Goal: Task Accomplishment & Management: Manage account settings

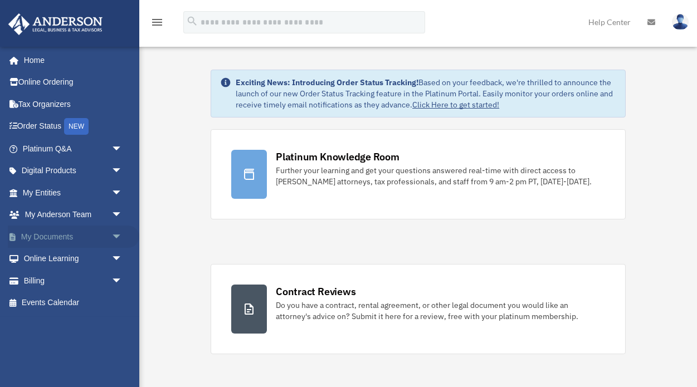
click at [102, 228] on link "My Documents arrow_drop_down" at bounding box center [73, 237] width 131 height 22
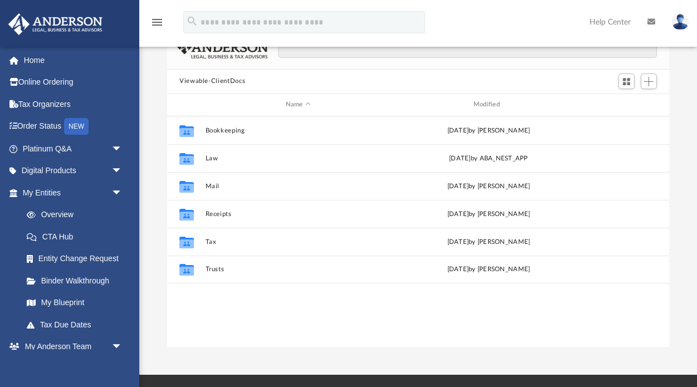
scroll to position [77, 0]
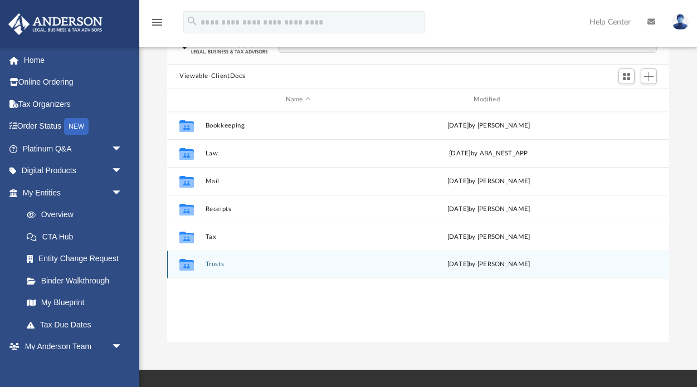
click at [189, 265] on icon "grid" at bounding box center [186, 266] width 14 height 9
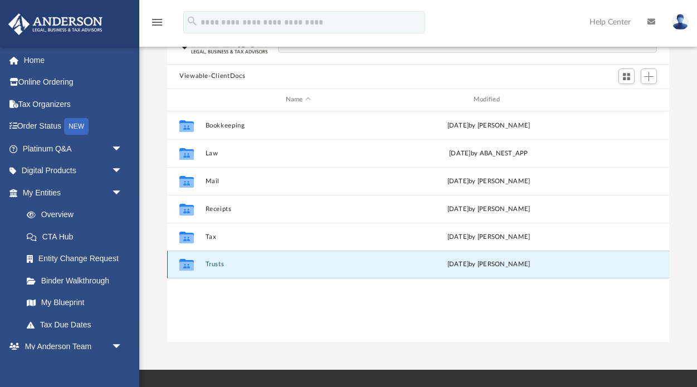
click at [189, 266] on icon "grid" at bounding box center [186, 265] width 14 height 12
click at [205, 293] on div "Collaborated Folder Bookkeeping Thu Aug 7 2025 by Charles Rogler Collaborated F…" at bounding box center [418, 226] width 502 height 231
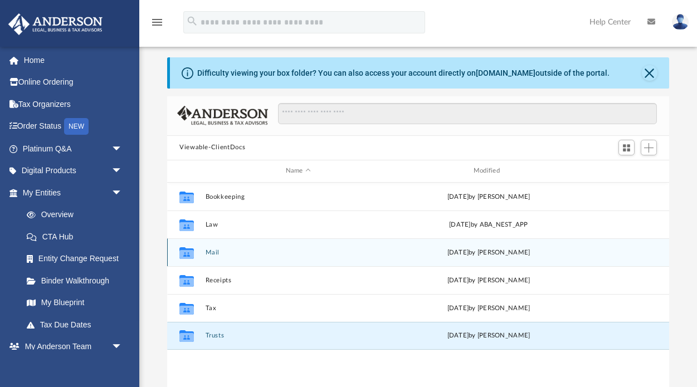
scroll to position [9, 0]
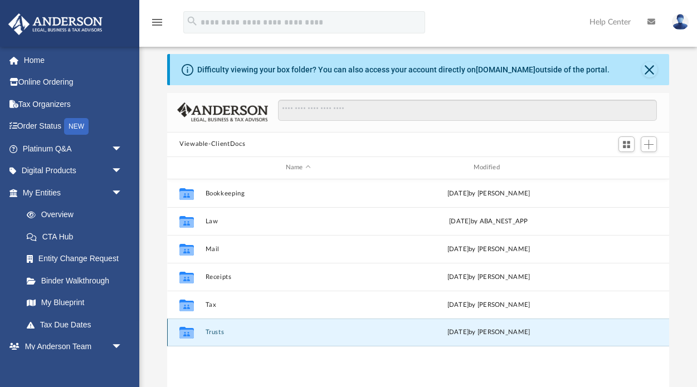
click at [292, 336] on div "Collaborated Folder Trusts Thu Aug 28 2025 by Skyler Price" at bounding box center [418, 333] width 502 height 28
click at [184, 333] on icon "grid" at bounding box center [186, 334] width 14 height 9
click at [649, 147] on span "Add" at bounding box center [648, 144] width 9 height 9
click at [638, 164] on li "Upload" at bounding box center [633, 166] width 36 height 12
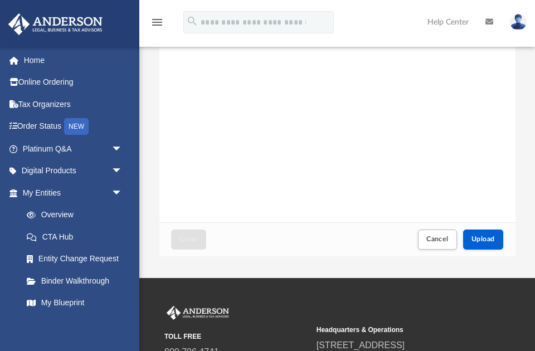
scroll to position [157, 0]
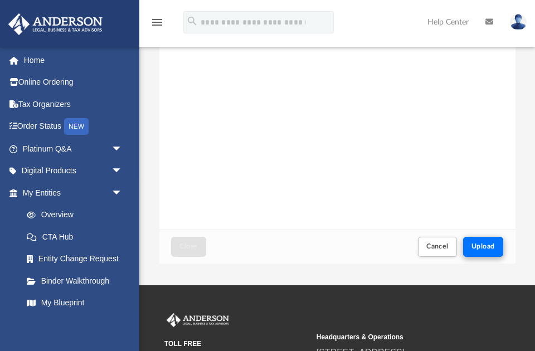
click at [494, 246] on span "Upload" at bounding box center [482, 246] width 23 height 7
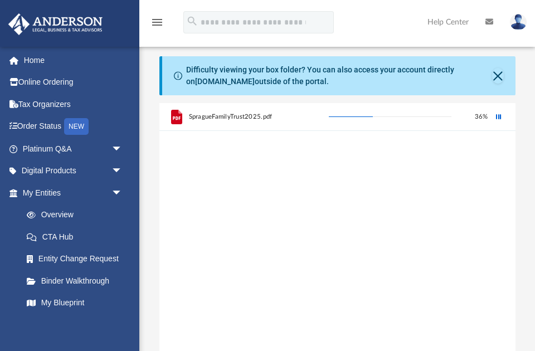
scroll to position [0, 0]
click at [499, 76] on button "Close" at bounding box center [498, 76] width 12 height 16
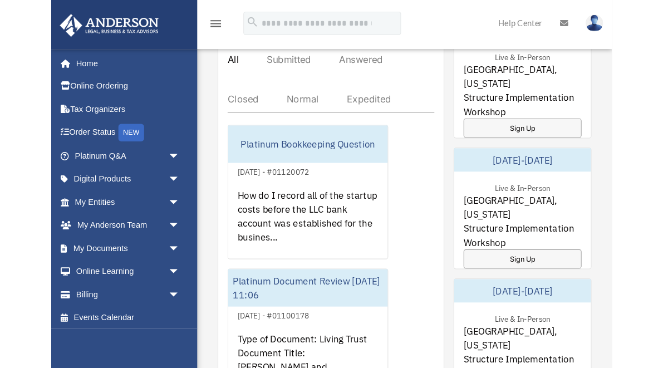
scroll to position [729, 0]
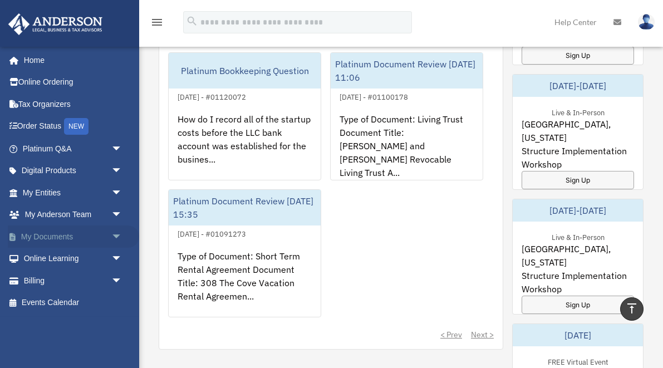
click at [73, 236] on link "My Documents arrow_drop_down" at bounding box center [73, 237] width 131 height 22
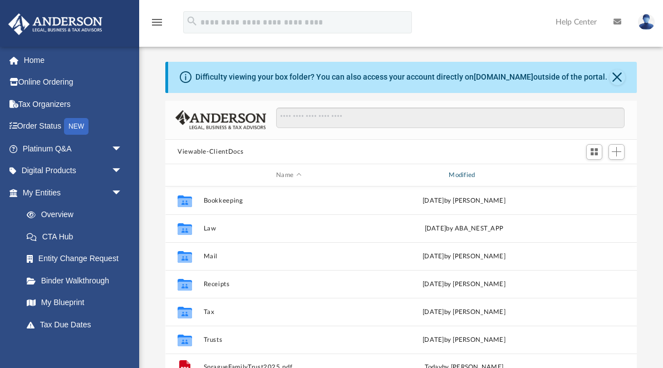
scroll to position [1, 1]
click at [495, 76] on link "[DOMAIN_NAME]" at bounding box center [504, 76] width 60 height 9
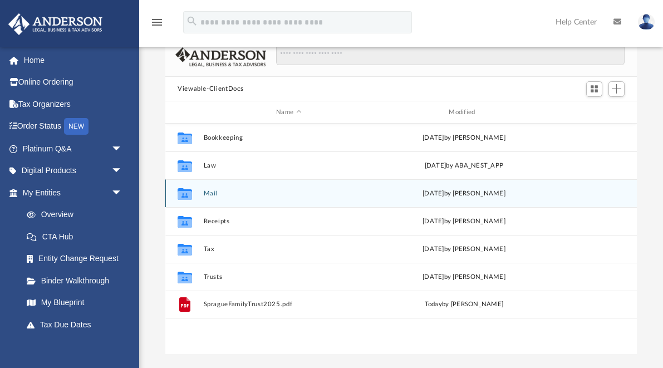
scroll to position [64, 0]
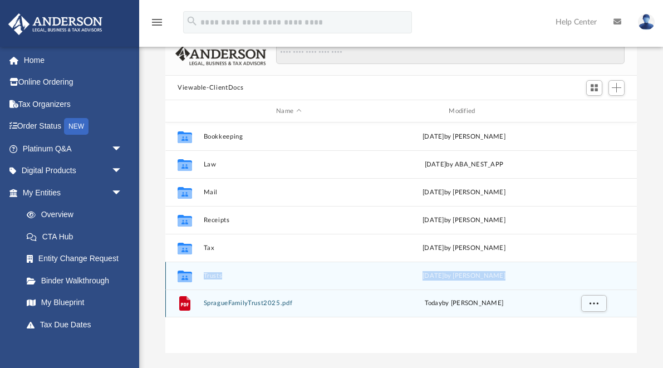
drag, startPoint x: 182, startPoint y: 303, endPoint x: 194, endPoint y: 279, distance: 27.2
click at [194, 279] on div "Collaborated Folder Bookkeeping Thu Aug 7 2025 by Charles Rogler Collaborated F…" at bounding box center [401, 220] width 472 height 195
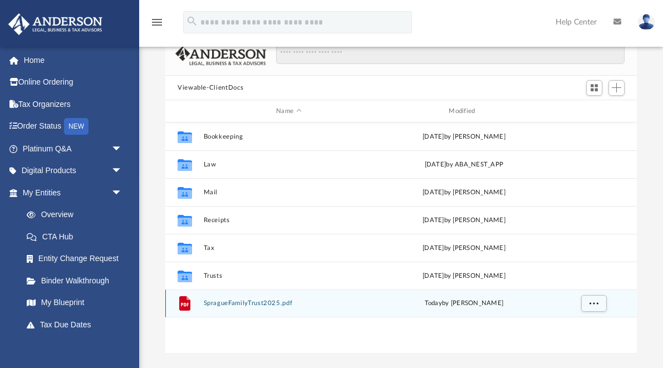
click at [231, 311] on div "File SpragueFamilyTrust2025.pdf [DATE] by [PERSON_NAME]" at bounding box center [401, 304] width 472 height 28
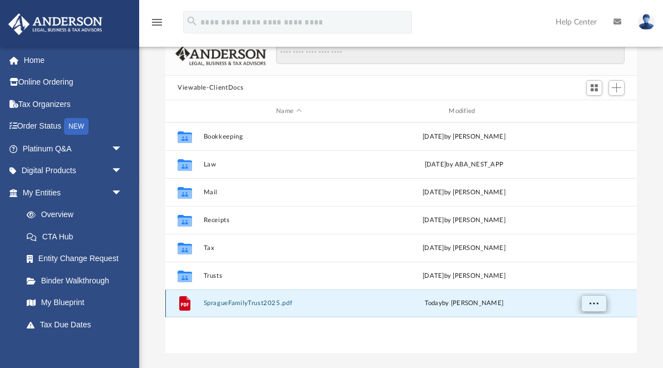
click at [596, 301] on span "More options" at bounding box center [594, 303] width 9 height 6
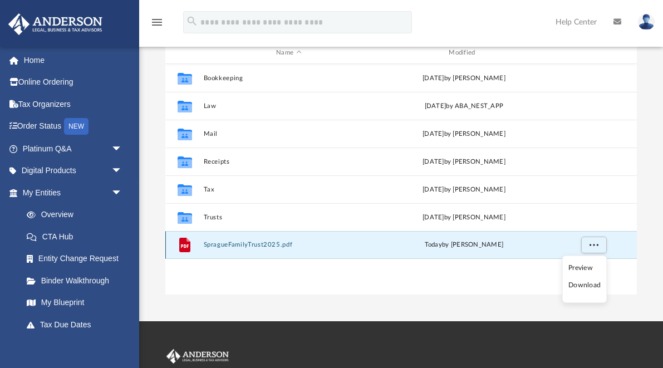
scroll to position [124, 0]
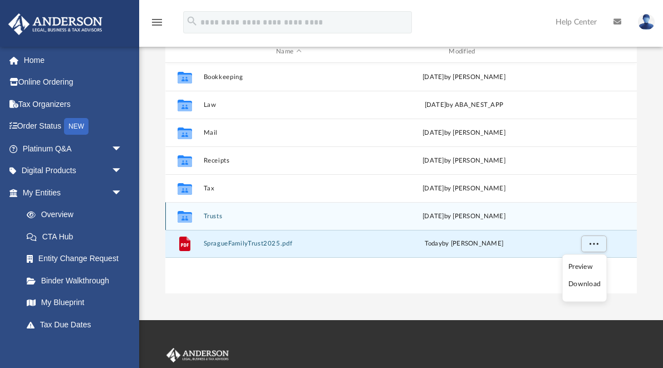
click at [209, 217] on button "Trusts" at bounding box center [289, 216] width 170 height 7
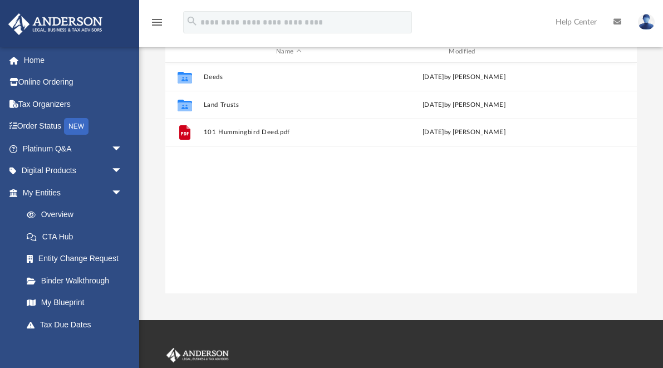
click at [209, 217] on div "Collaborated Folder Deeds Thu Aug 28 2025 by Skyler Price Collaborated Folder L…" at bounding box center [401, 178] width 472 height 231
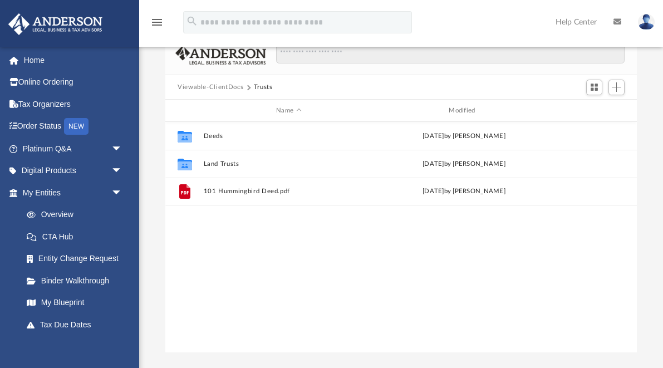
scroll to position [59, 0]
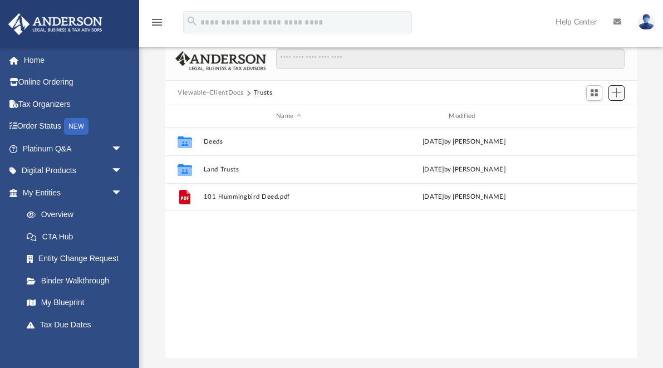
click at [619, 94] on span "Add" at bounding box center [616, 92] width 9 height 9
click at [595, 112] on li "Upload" at bounding box center [601, 115] width 36 height 12
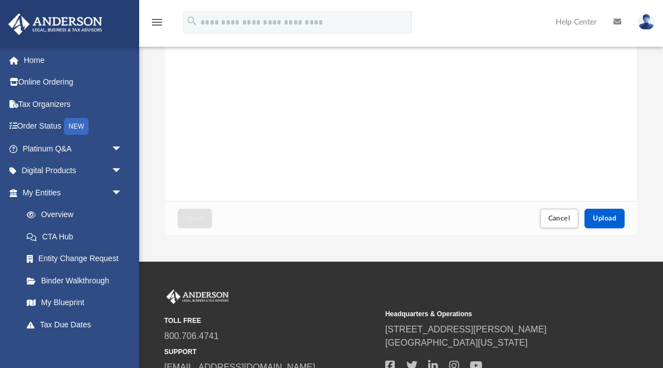
scroll to position [182, 0]
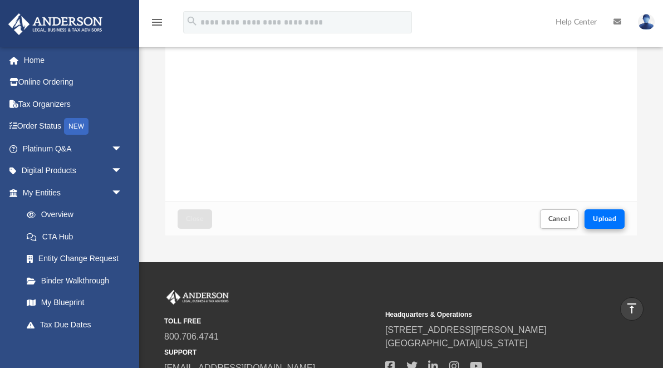
click at [614, 216] on span "Upload" at bounding box center [604, 219] width 23 height 7
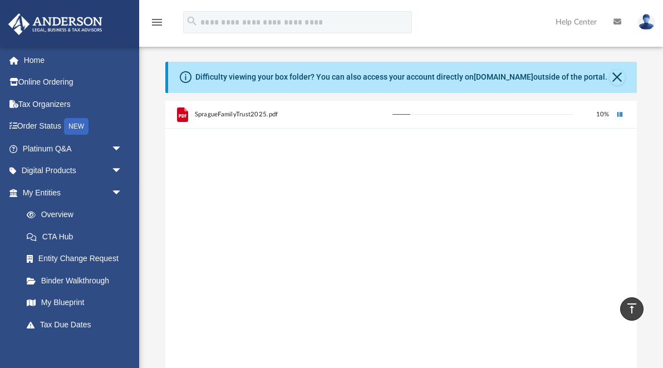
scroll to position [0, 0]
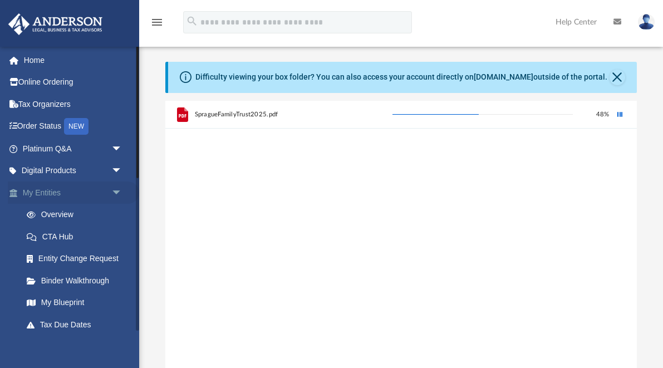
click at [74, 187] on link "My Entities arrow_drop_down" at bounding box center [73, 193] width 131 height 22
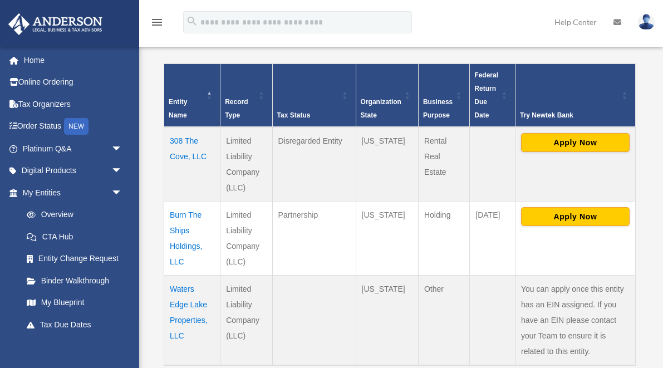
scroll to position [227, 0]
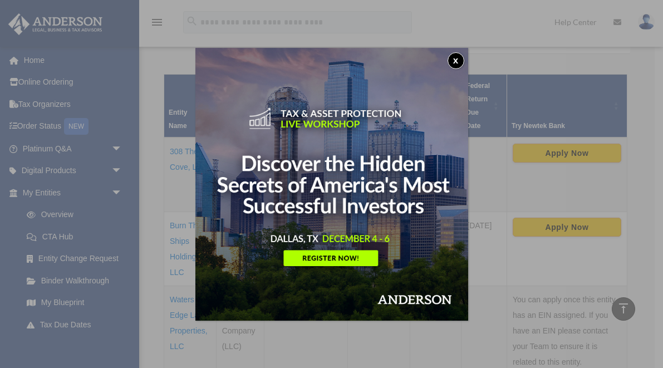
click at [454, 55] on button "x" at bounding box center [456, 60] width 17 height 17
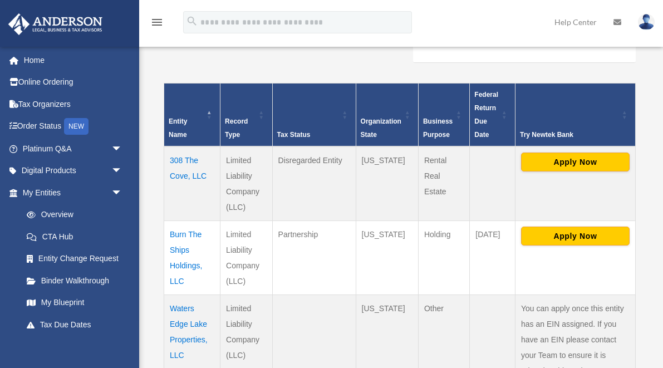
scroll to position [222, 0]
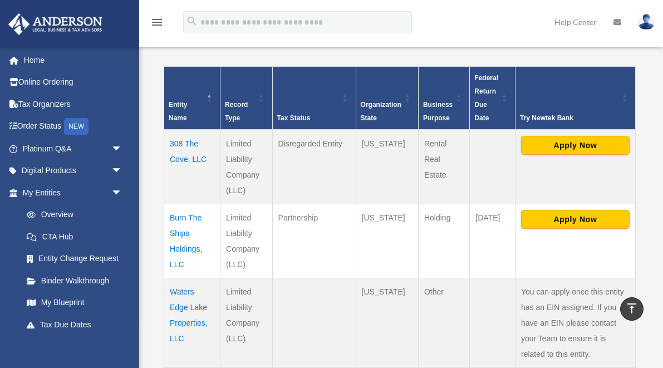
click at [183, 232] on td "Burn The Ships Holdings, LLC" at bounding box center [192, 241] width 56 height 74
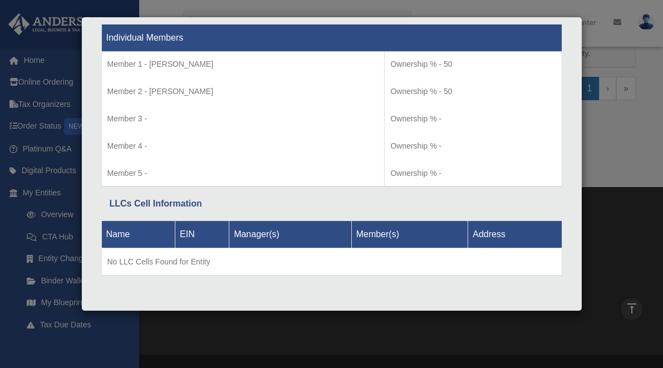
scroll to position [549, 0]
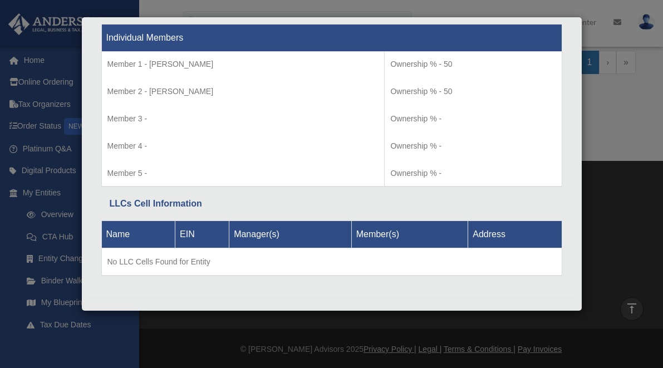
click at [620, 125] on div "Details × Articles Sent Organizational Date" at bounding box center [331, 184] width 663 height 368
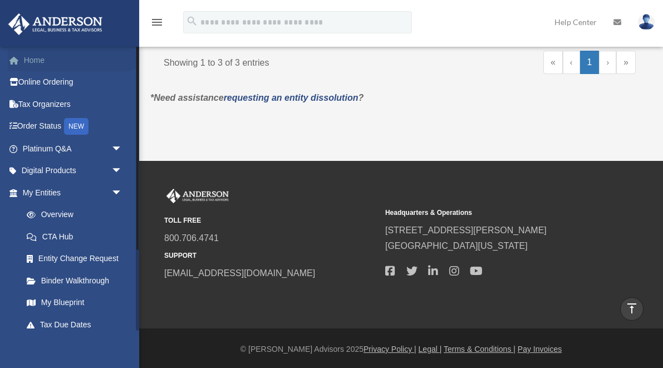
click at [50, 58] on link "Home" at bounding box center [73, 60] width 131 height 22
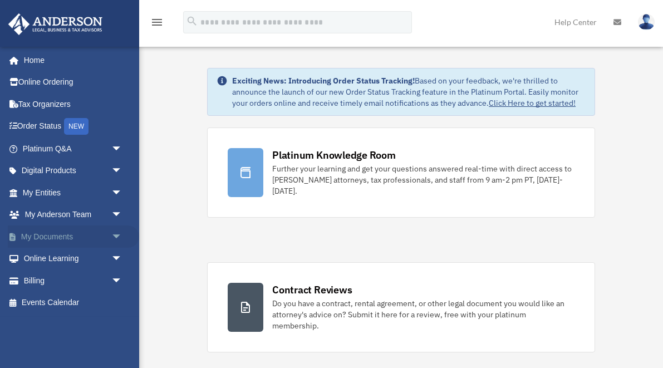
click at [61, 232] on link "My Documents arrow_drop_down" at bounding box center [73, 237] width 131 height 22
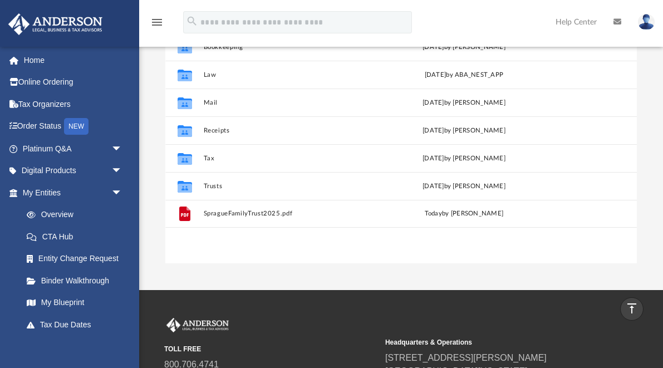
scroll to position [149, 0]
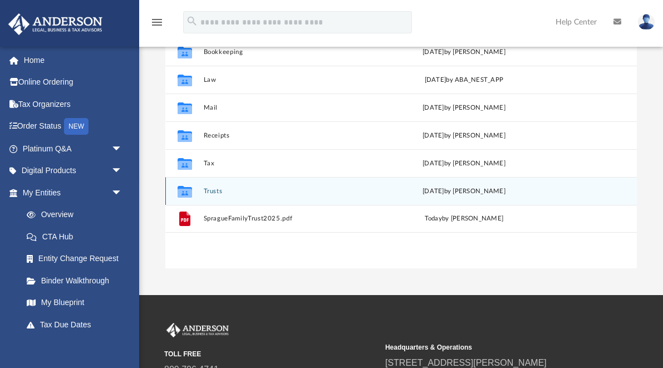
click at [185, 189] on icon "grid" at bounding box center [185, 193] width 14 height 9
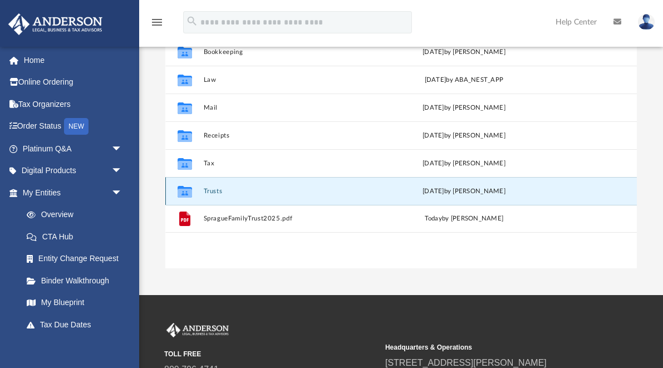
click at [185, 189] on icon "grid" at bounding box center [185, 193] width 14 height 9
click at [186, 196] on icon "grid" at bounding box center [185, 193] width 14 height 9
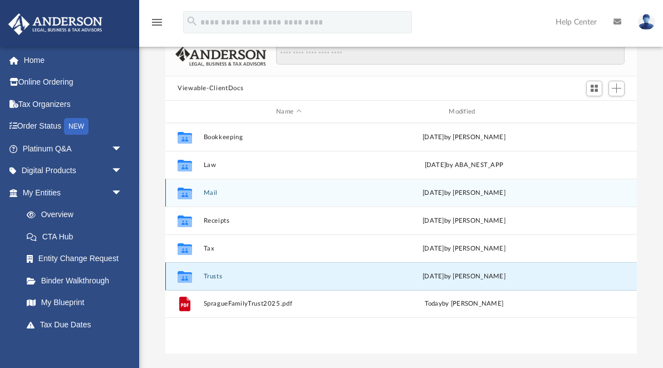
scroll to position [67, 0]
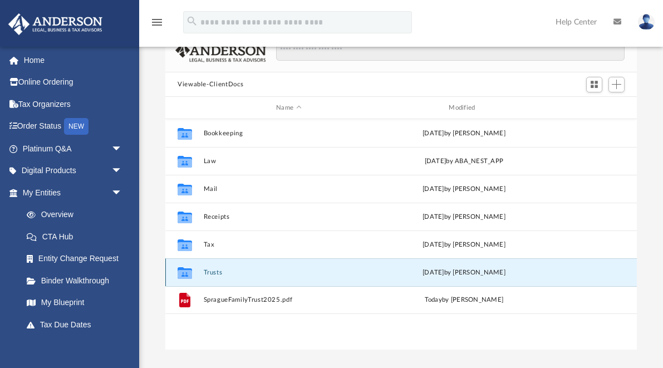
click at [301, 272] on button "Trusts" at bounding box center [289, 272] width 170 height 7
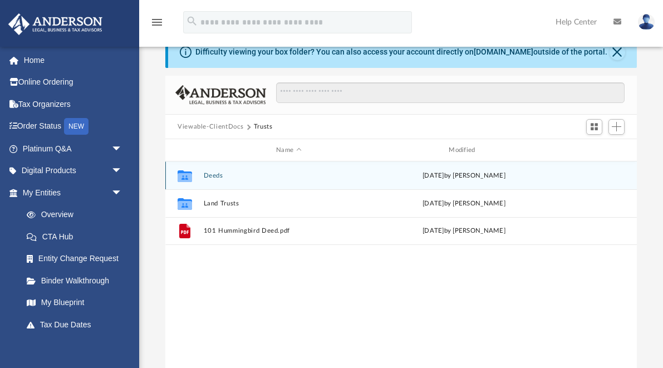
scroll to position [27, 0]
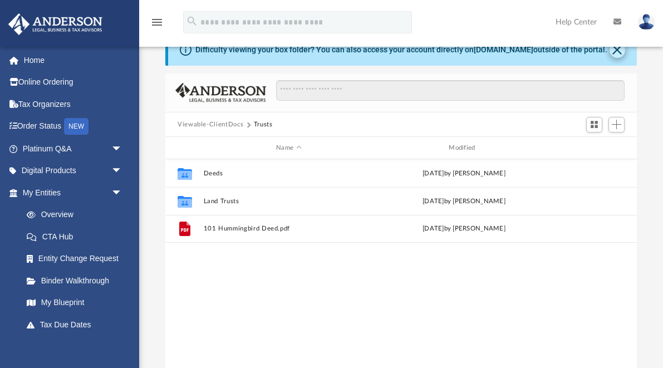
click at [618, 53] on button "Close" at bounding box center [618, 50] width 16 height 16
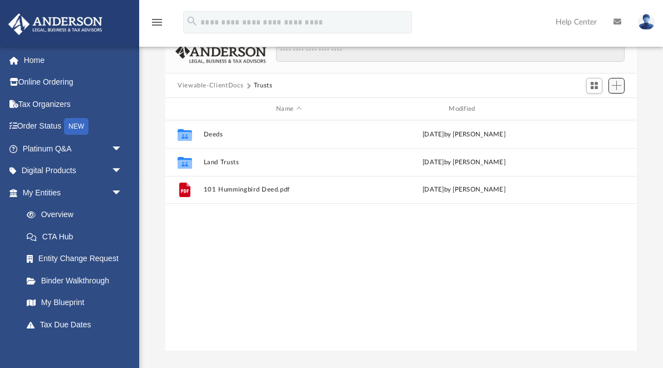
click at [616, 84] on span "Add" at bounding box center [616, 85] width 9 height 9
click at [597, 109] on li "Upload" at bounding box center [601, 108] width 36 height 12
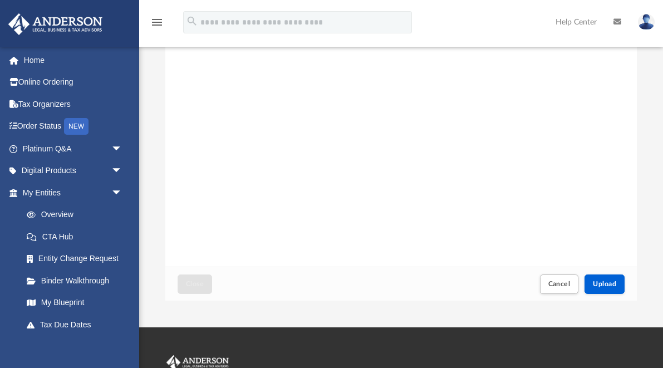
scroll to position [81, 0]
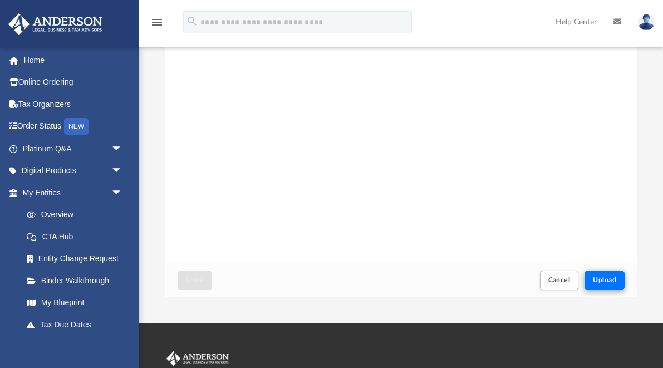
click at [611, 277] on span "Upload" at bounding box center [604, 280] width 23 height 7
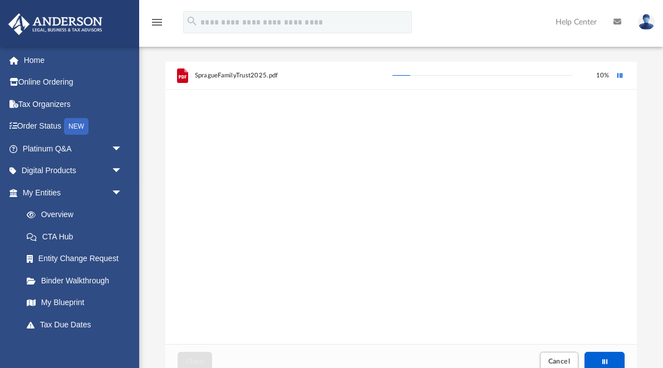
scroll to position [0, 0]
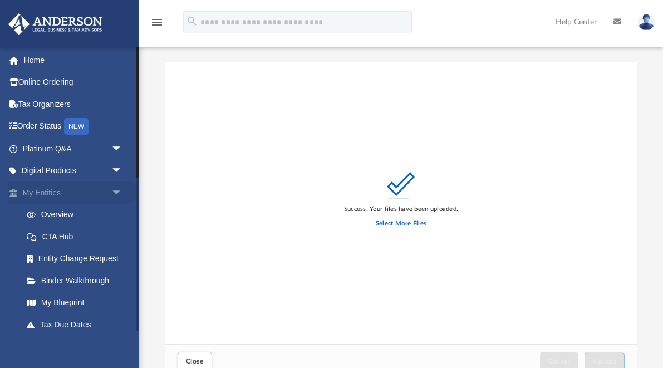
click at [53, 191] on link "My Entities arrow_drop_down" at bounding box center [73, 193] width 131 height 22
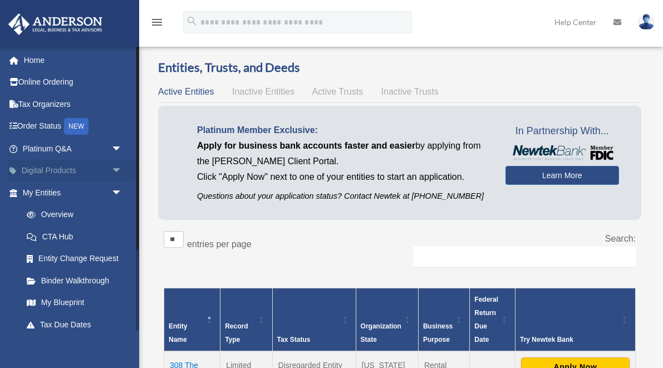
click at [58, 168] on link "Digital Products arrow_drop_down" at bounding box center [73, 171] width 131 height 22
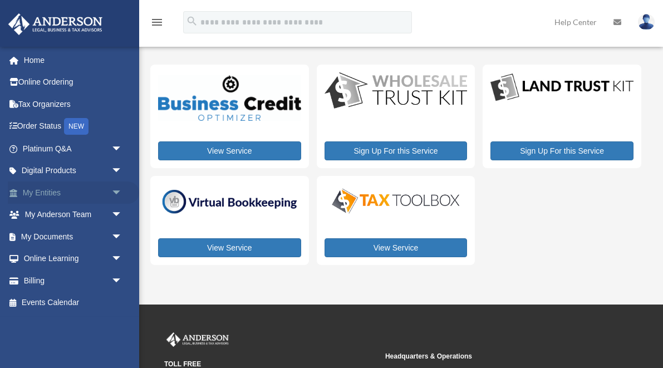
click at [87, 195] on link "My Entities arrow_drop_down" at bounding box center [73, 193] width 131 height 22
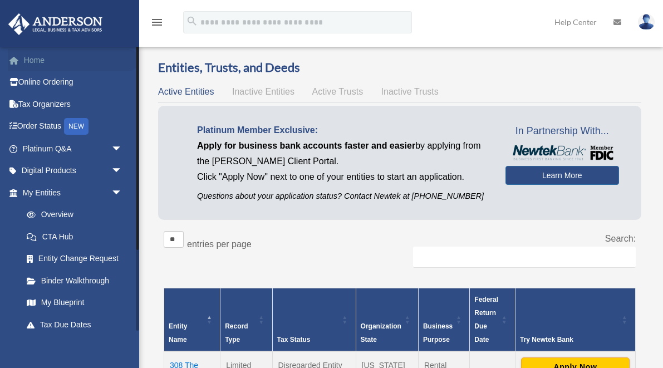
click at [42, 62] on link "Home" at bounding box center [73, 60] width 131 height 22
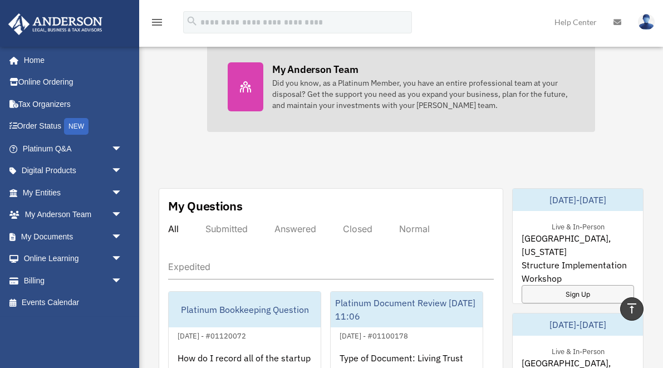
scroll to position [491, 0]
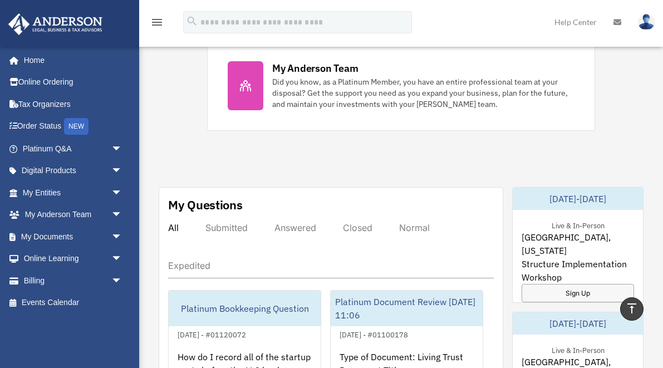
click at [154, 18] on icon "menu" at bounding box center [156, 22] width 13 height 13
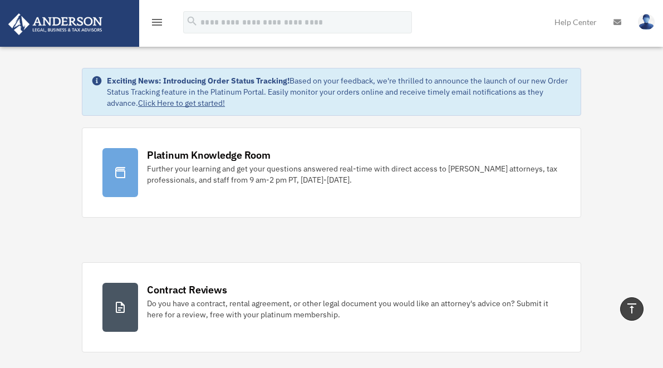
scroll to position [0, 0]
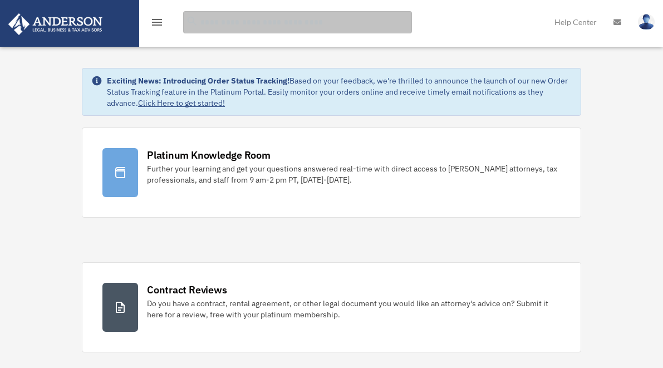
click at [326, 25] on input "search" at bounding box center [297, 22] width 229 height 22
type input "**********"
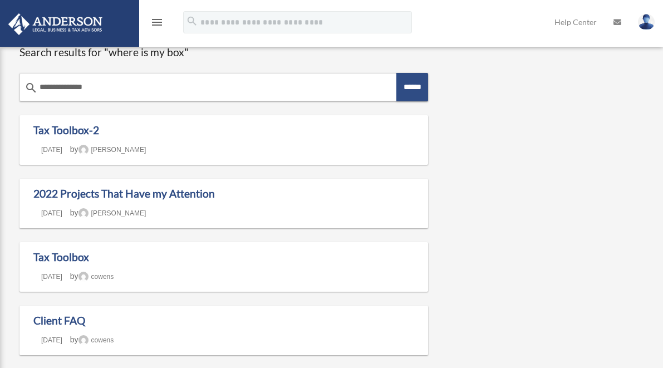
click at [162, 23] on icon "menu" at bounding box center [156, 22] width 13 height 13
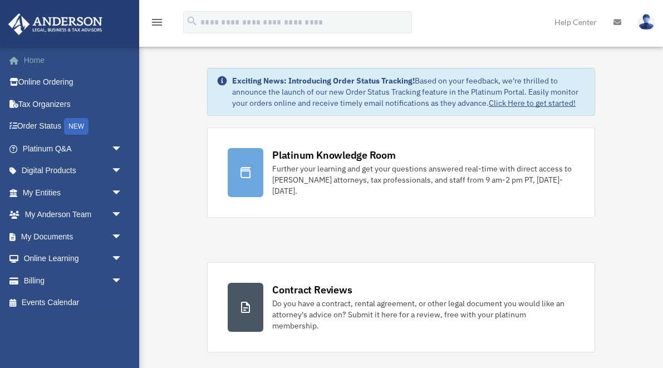
click at [33, 60] on link "Home" at bounding box center [73, 60] width 131 height 22
click at [115, 234] on span "arrow_drop_down" at bounding box center [122, 237] width 22 height 23
click at [45, 253] on link "Box" at bounding box center [78, 259] width 124 height 22
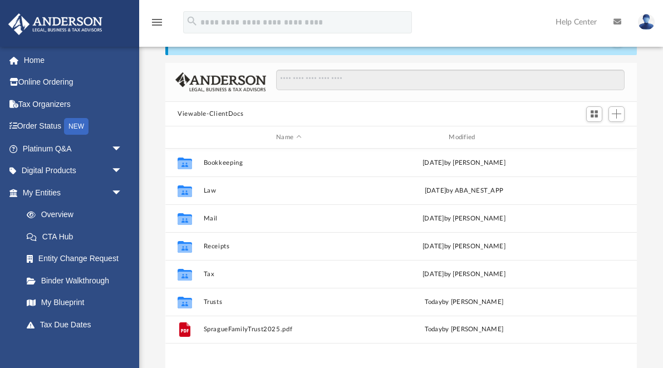
scroll to position [34, 0]
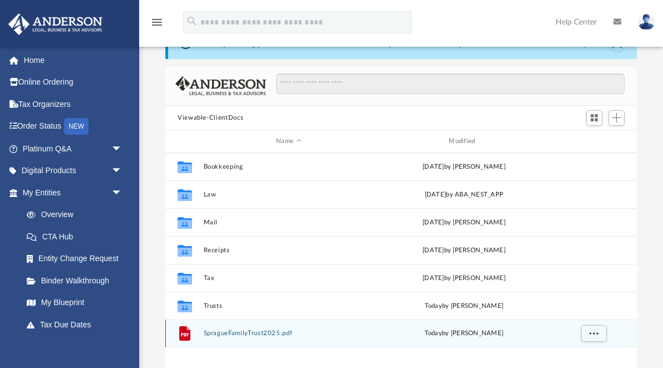
drag, startPoint x: 185, startPoint y: 334, endPoint x: 192, endPoint y: 336, distance: 7.8
click at [192, 336] on icon "File" at bounding box center [185, 334] width 18 height 18
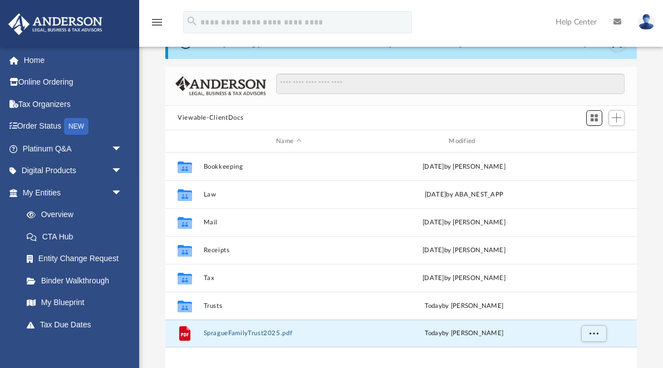
click at [594, 118] on span "Switch to Grid View" at bounding box center [594, 117] width 9 height 9
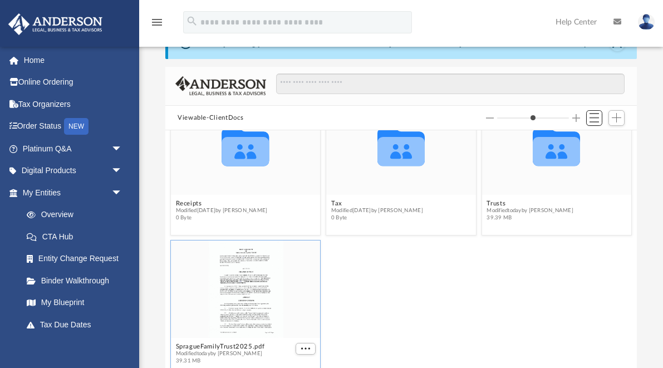
scroll to position [181, 0]
click at [312, 346] on button "More options" at bounding box center [306, 349] width 20 height 12
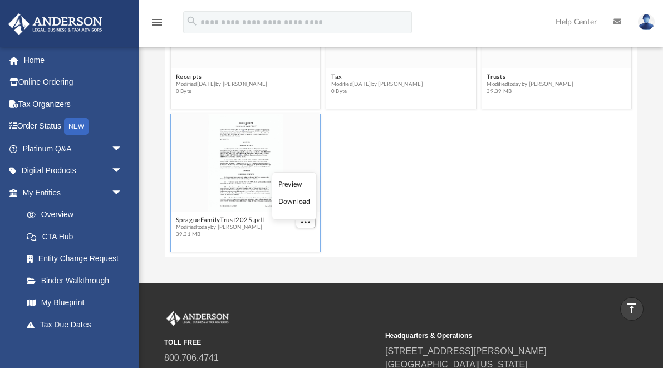
scroll to position [151, 0]
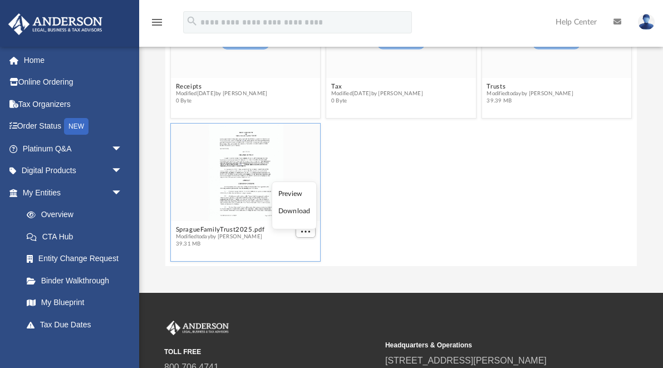
drag, startPoint x: 356, startPoint y: 194, endPoint x: 261, endPoint y: 188, distance: 94.9
click at [261, 188] on div "SpragueFamilyTrust2025.pdf Modified [DATE] by [PERSON_NAME] 39.31 MB" at bounding box center [401, 193] width 467 height 144
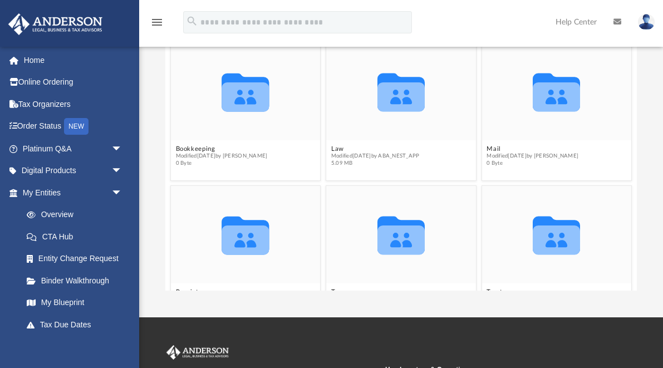
scroll to position [125, 0]
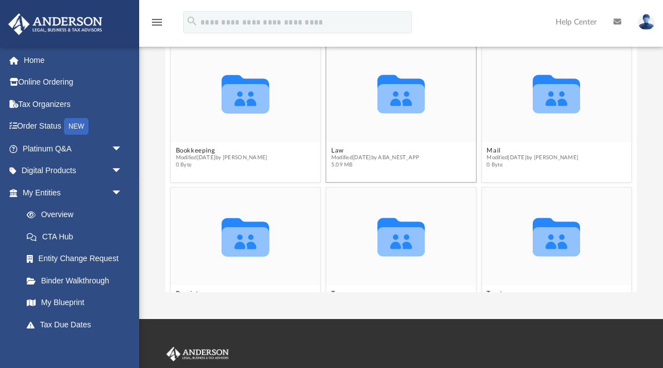
click at [373, 137] on div "Collaborated Folder" at bounding box center [401, 93] width 150 height 97
click at [406, 100] on icon "grid" at bounding box center [401, 94] width 47 height 38
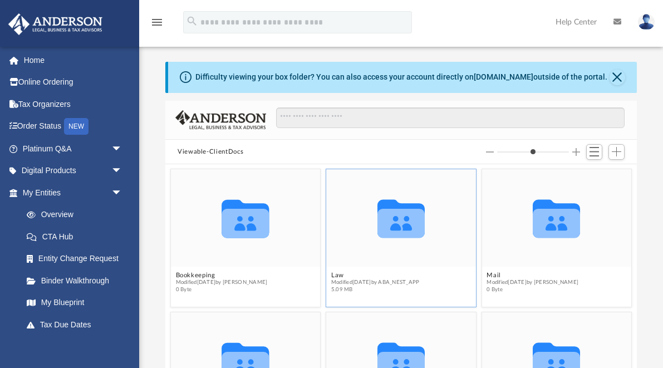
scroll to position [0, 0]
click at [596, 150] on span "Switch to List View" at bounding box center [594, 151] width 9 height 9
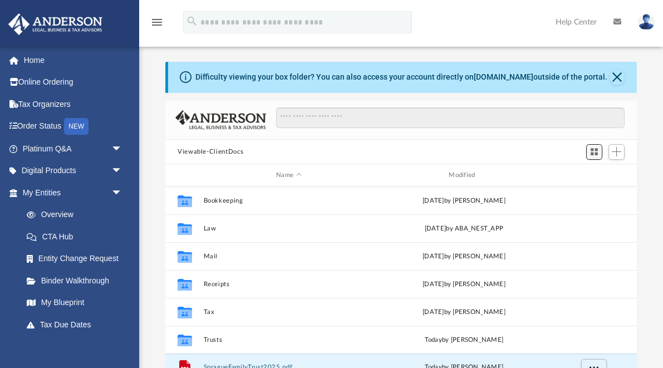
scroll to position [253, 472]
click at [593, 152] on span "Switch to Grid View" at bounding box center [594, 151] width 9 height 9
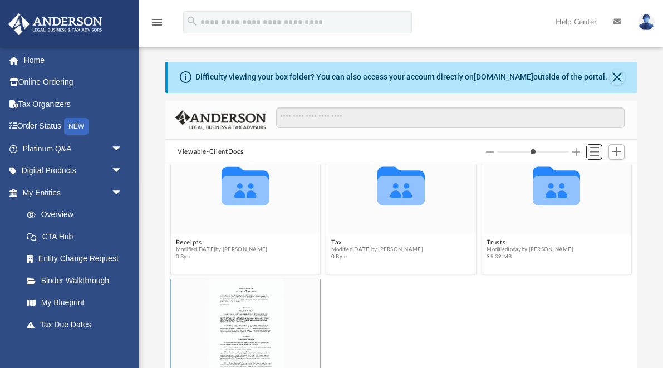
click at [599, 148] on span "Switch to List View" at bounding box center [594, 151] width 9 height 9
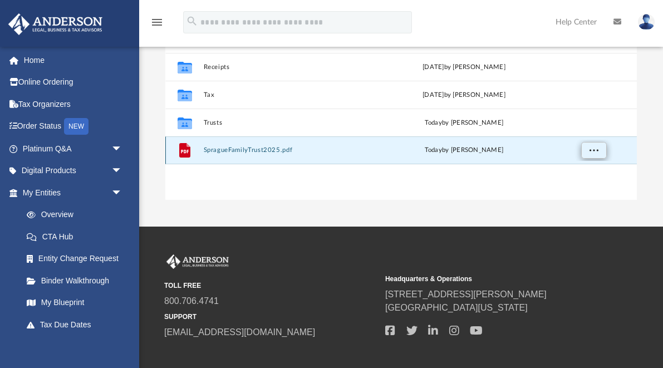
scroll to position [218, 0]
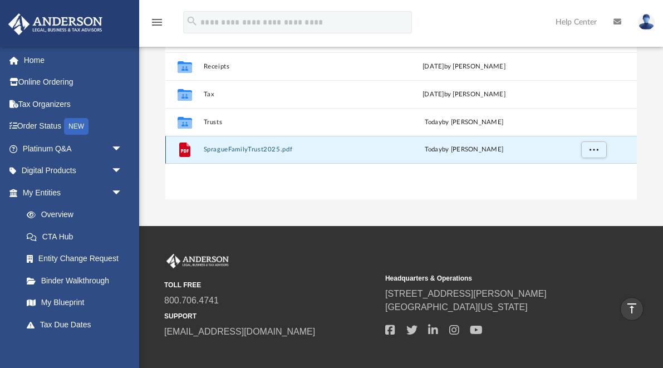
click at [186, 149] on icon "grid" at bounding box center [184, 150] width 11 height 14
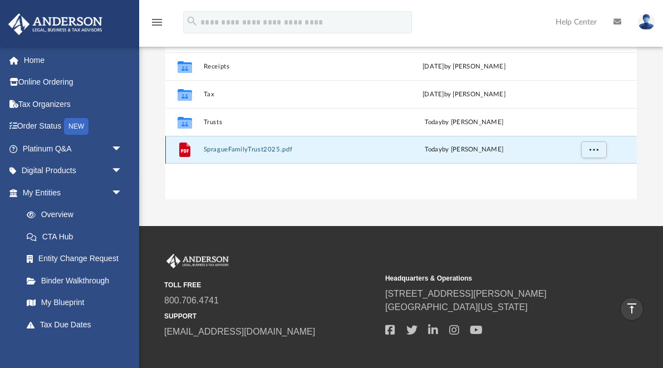
click at [251, 150] on button "SpragueFamilyTrust2025.pdf" at bounding box center [289, 149] width 170 height 7
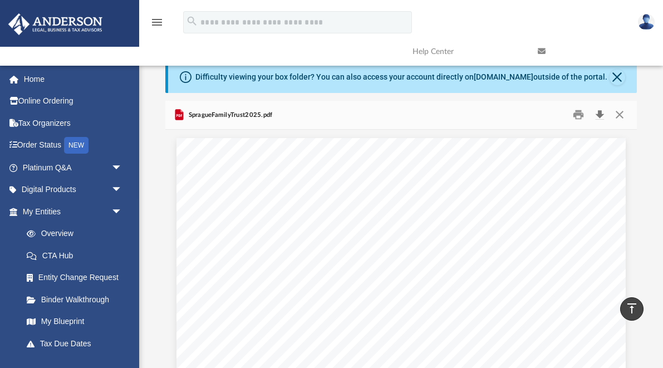
scroll to position [0, 0]
click at [621, 111] on button "Close" at bounding box center [620, 114] width 20 height 17
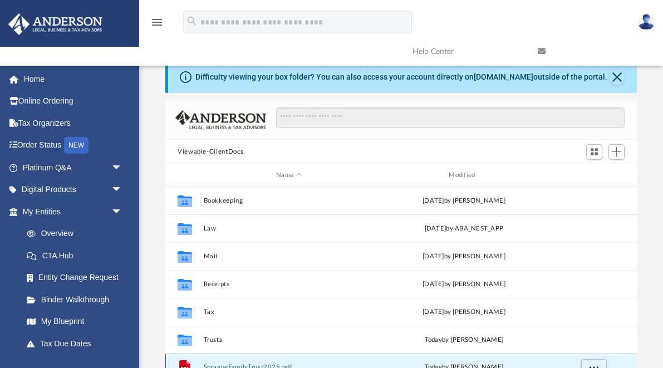
scroll to position [13, 0]
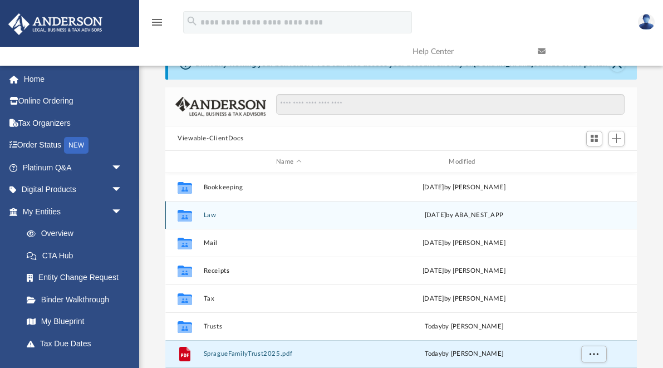
click at [378, 213] on div "Collaborated Folder Law Tue Sep 9 2025 by ABA_NEST_APP" at bounding box center [401, 215] width 472 height 28
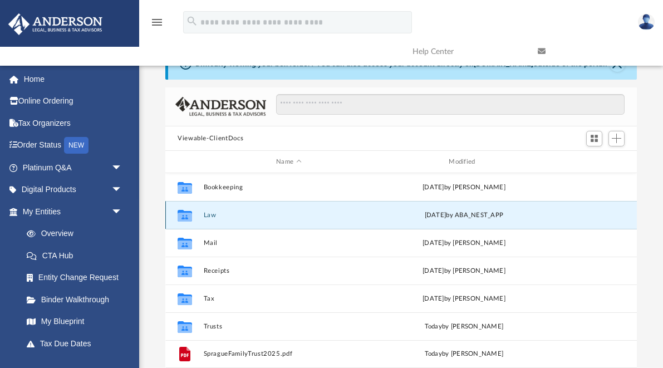
click at [208, 215] on button "Law" at bounding box center [289, 215] width 170 height 7
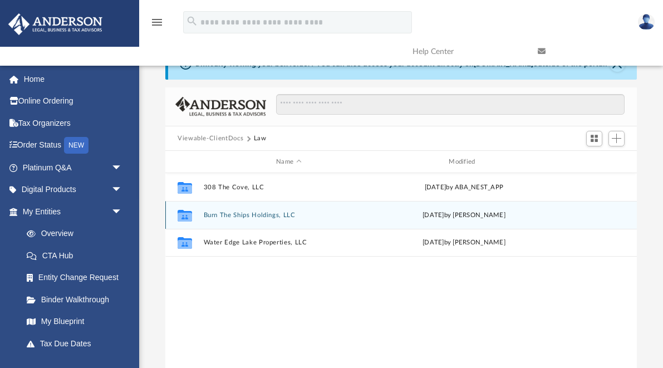
click at [187, 215] on icon "grid" at bounding box center [185, 216] width 14 height 12
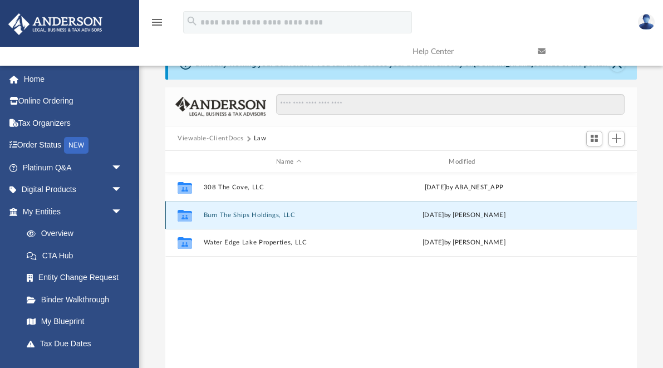
click at [233, 216] on button "Burn The Ships Holdings, LLC" at bounding box center [289, 215] width 170 height 7
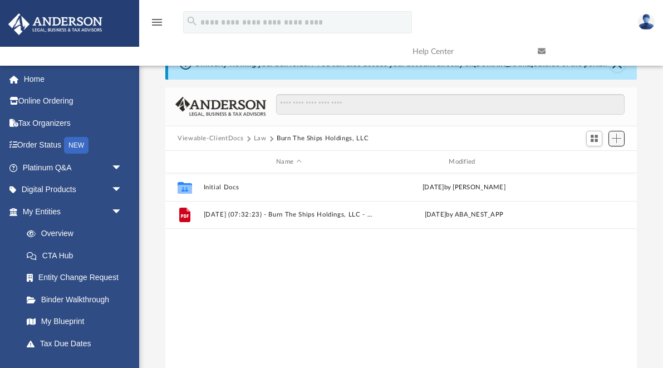
click at [617, 135] on span "Add" at bounding box center [616, 138] width 9 height 9
click at [593, 163] on li "Upload" at bounding box center [601, 161] width 36 height 12
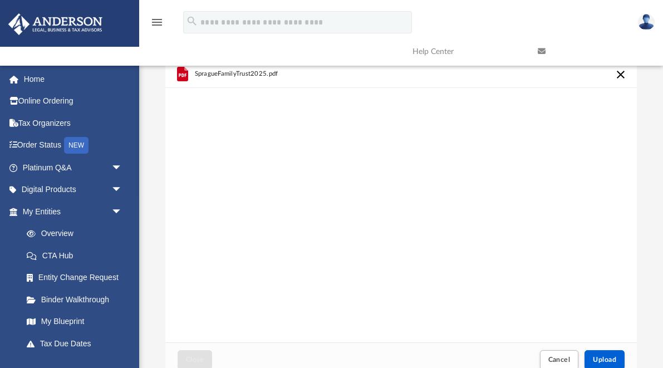
scroll to position [37, 0]
click at [608, 361] on span "Upload" at bounding box center [604, 363] width 23 height 7
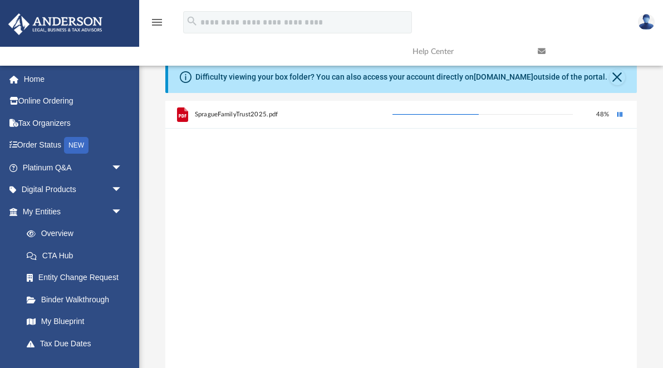
scroll to position [0, 0]
click at [621, 79] on button "Close" at bounding box center [618, 78] width 16 height 16
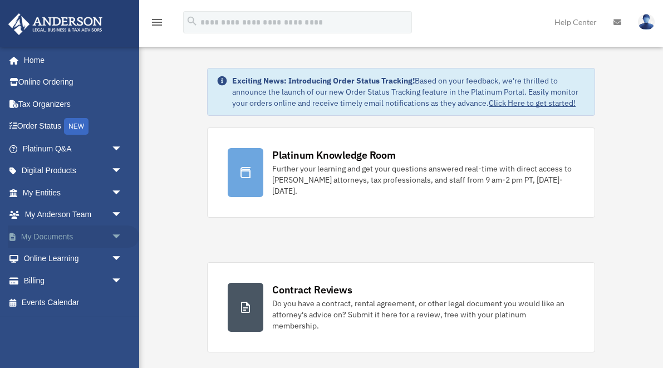
click at [116, 236] on span "arrow_drop_down" at bounding box center [122, 237] width 22 height 23
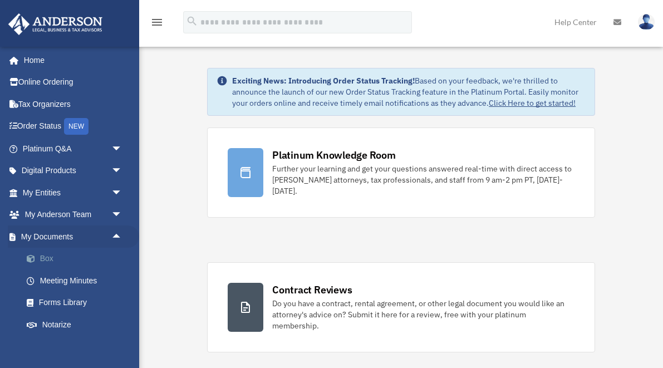
click at [79, 255] on link "Box" at bounding box center [78, 259] width 124 height 22
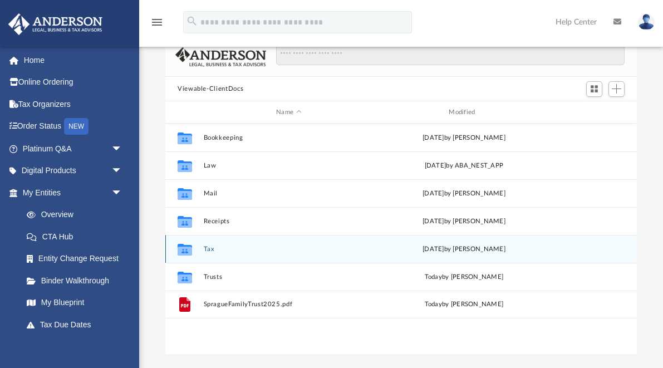
scroll to position [72, 0]
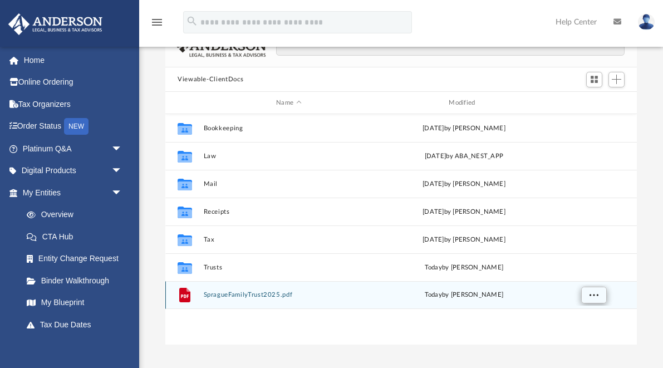
click at [589, 294] on button "More options" at bounding box center [595, 295] width 26 height 17
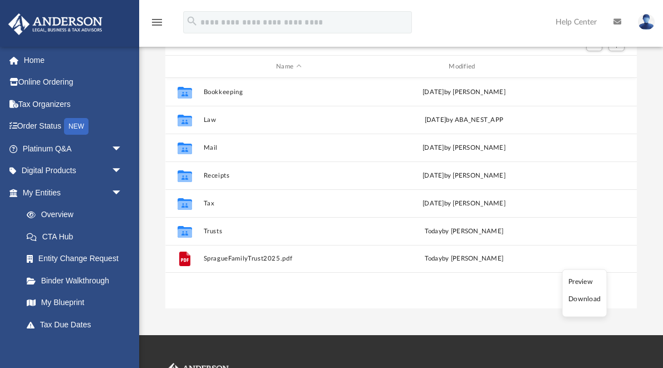
scroll to position [109, 0]
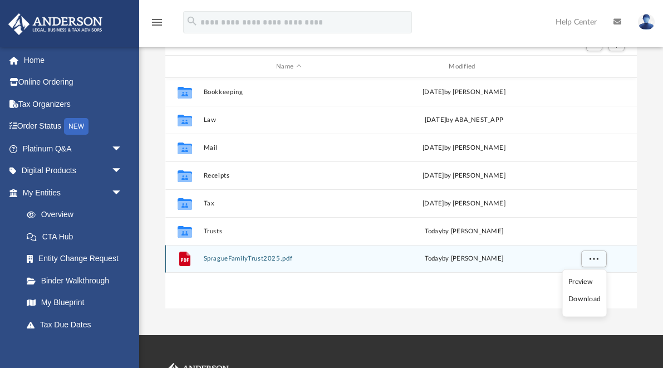
click at [438, 261] on span "today" at bounding box center [433, 259] width 17 height 6
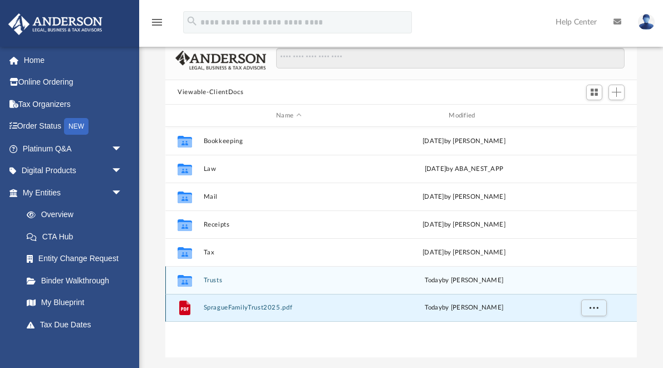
scroll to position [47, 0]
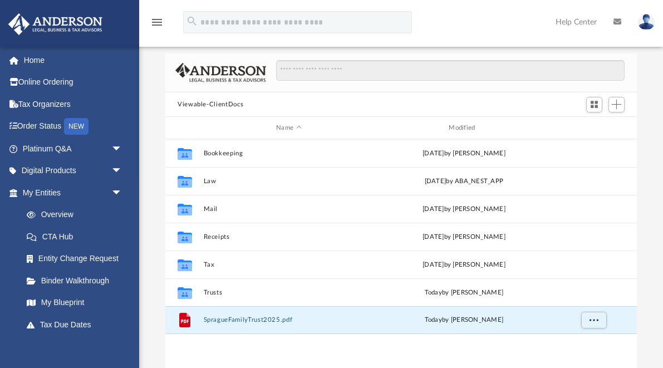
click at [159, 28] on icon "menu" at bounding box center [156, 22] width 13 height 13
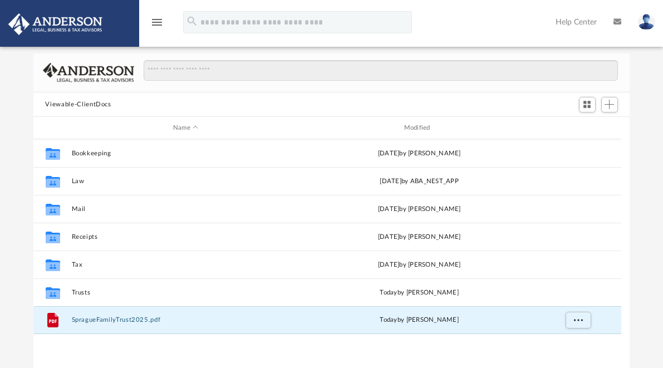
scroll to position [1, 1]
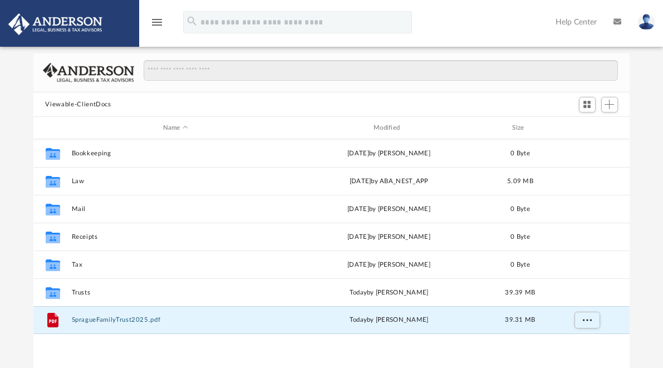
click at [159, 21] on icon "menu" at bounding box center [156, 22] width 13 height 13
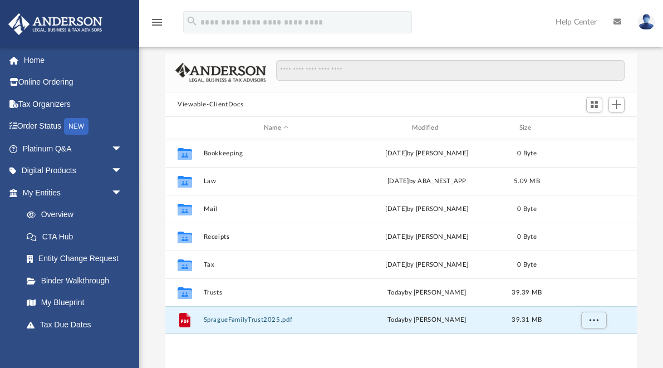
scroll to position [253, 472]
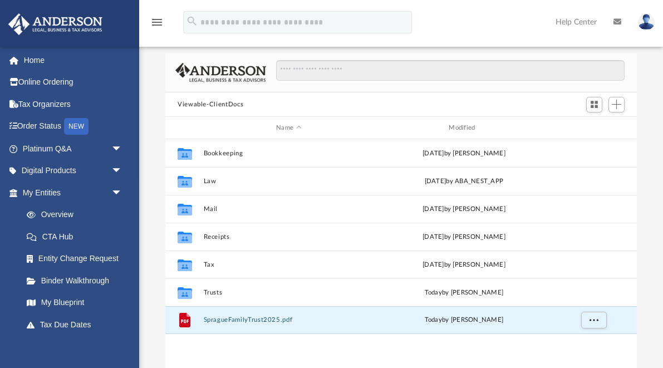
click at [159, 21] on icon "menu" at bounding box center [156, 22] width 13 height 13
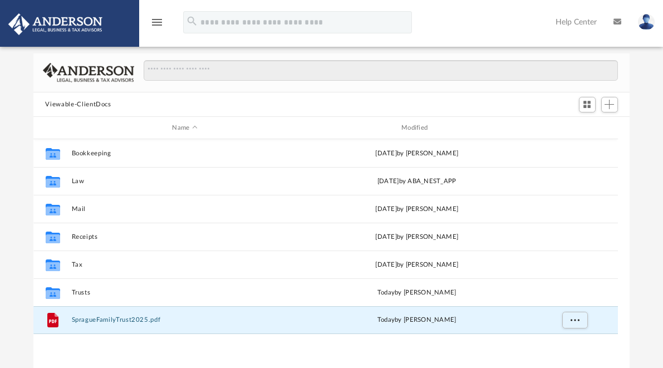
scroll to position [1, 1]
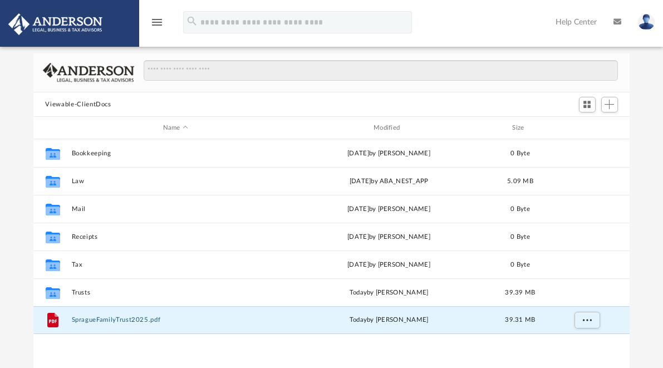
click at [159, 21] on icon "menu" at bounding box center [156, 22] width 13 height 13
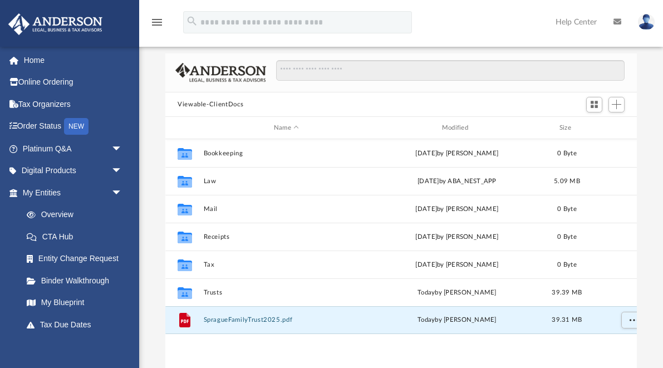
scroll to position [253, 472]
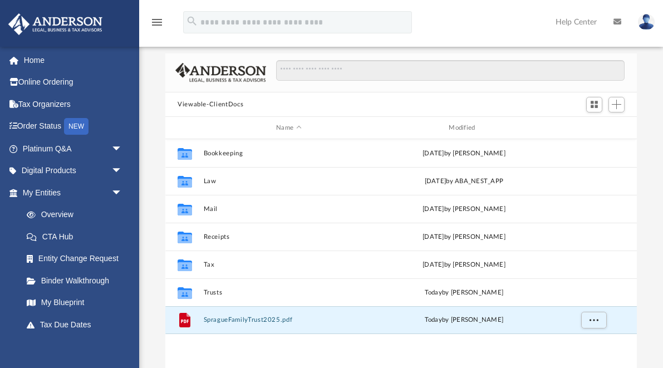
click at [159, 21] on icon "menu" at bounding box center [156, 22] width 13 height 13
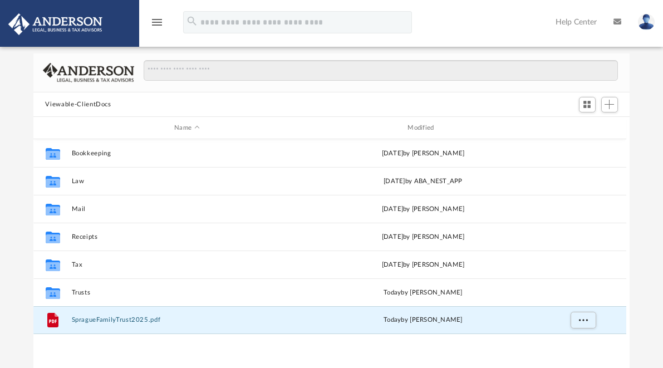
scroll to position [1, 1]
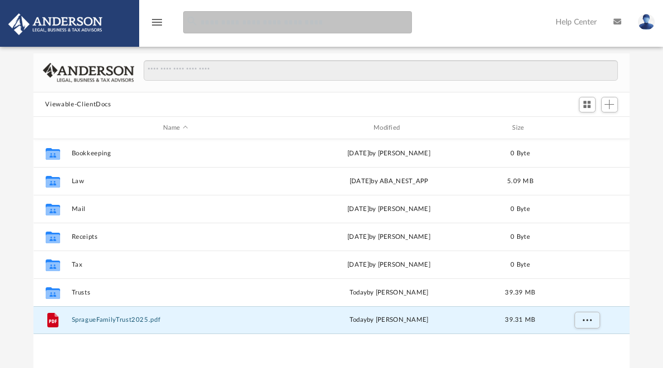
click at [358, 26] on input "search" at bounding box center [297, 22] width 229 height 22
type input "**********"
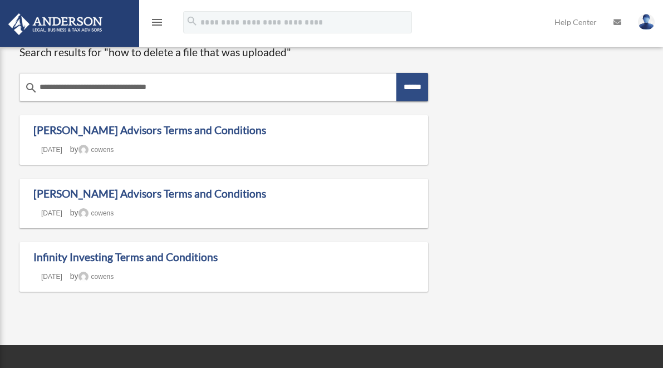
click at [619, 23] on icon at bounding box center [618, 22] width 8 height 8
